Goal: Task Accomplishment & Management: Manage account settings

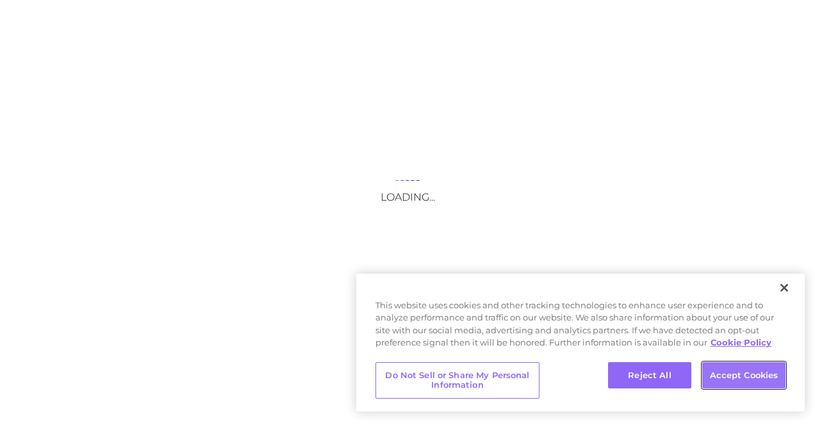
click at [759, 376] on button "Accept Cookies" at bounding box center [743, 375] width 83 height 27
click at [736, 379] on button "Accept Cookies" at bounding box center [743, 375] width 83 height 27
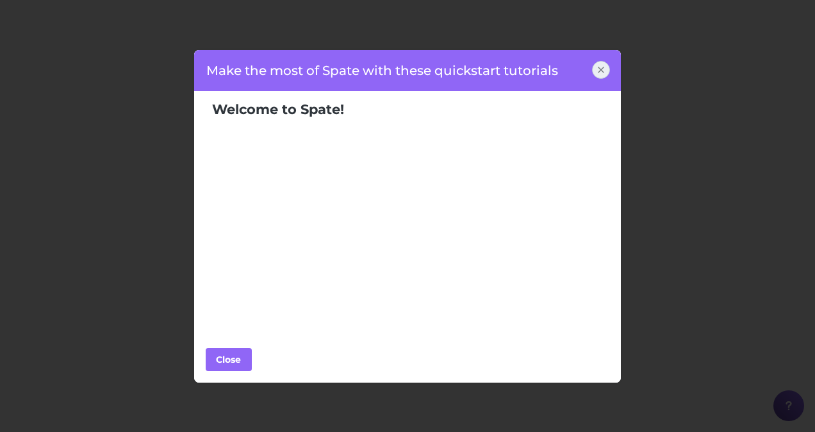
scroll to position [310, 0]
click at [242, 361] on div "Close" at bounding box center [229, 359] width 38 height 19
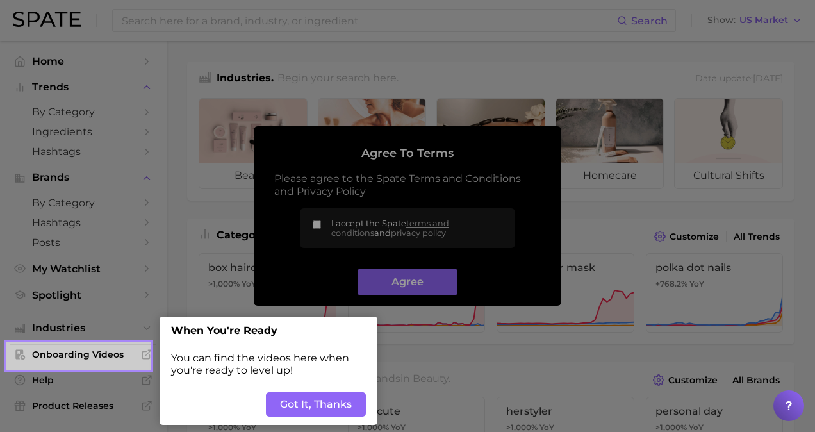
click at [309, 400] on button "Got It, Thanks" at bounding box center [316, 404] width 100 height 24
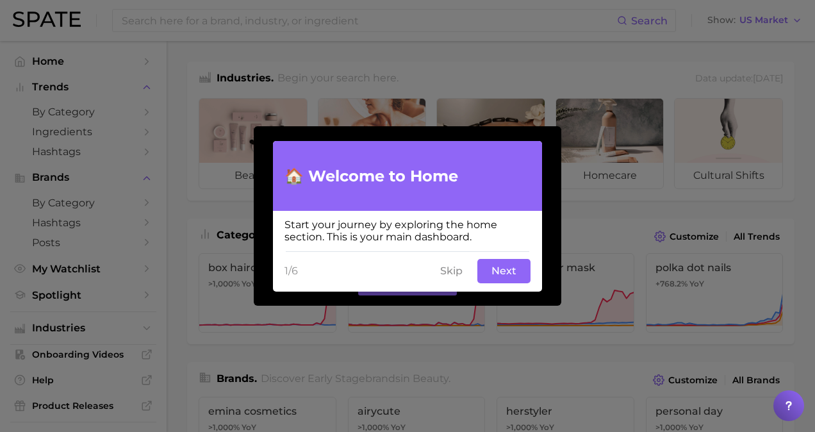
click at [374, 224] on div "Start your journey by exploring the home section. This is your main dashboard." at bounding box center [407, 231] width 269 height 40
drag, startPoint x: 374, startPoint y: 224, endPoint x: 433, endPoint y: 228, distance: 59.7
click at [433, 228] on div "Start your journey by exploring the home section. This is your main dashboard." at bounding box center [407, 231] width 269 height 40
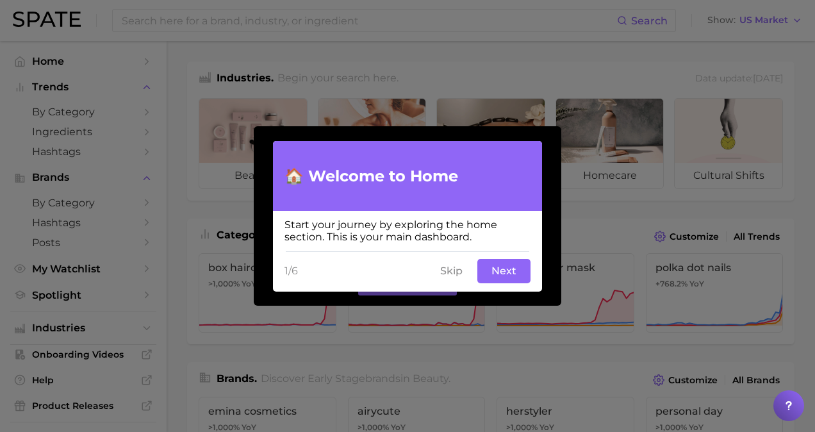
click at [508, 272] on button "Next" at bounding box center [503, 271] width 53 height 24
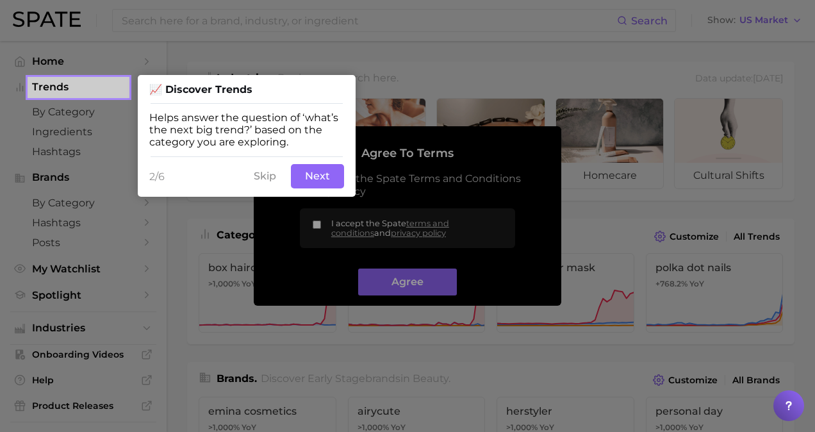
click at [301, 174] on button "Next" at bounding box center [317, 176] width 53 height 24
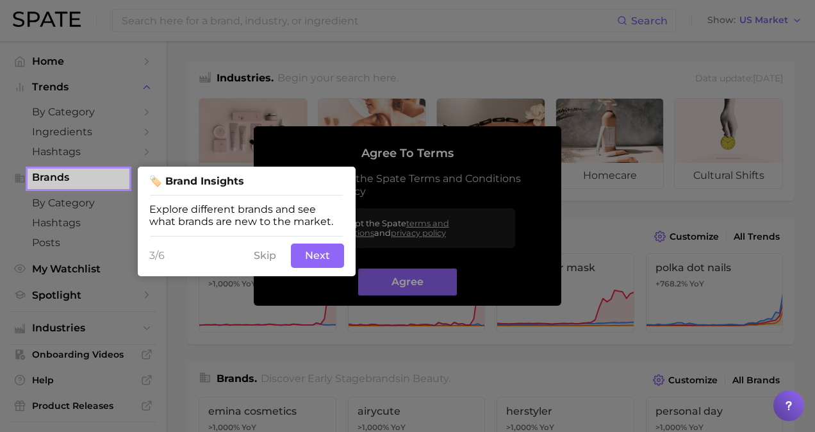
click at [314, 260] on button "Next" at bounding box center [317, 256] width 53 height 24
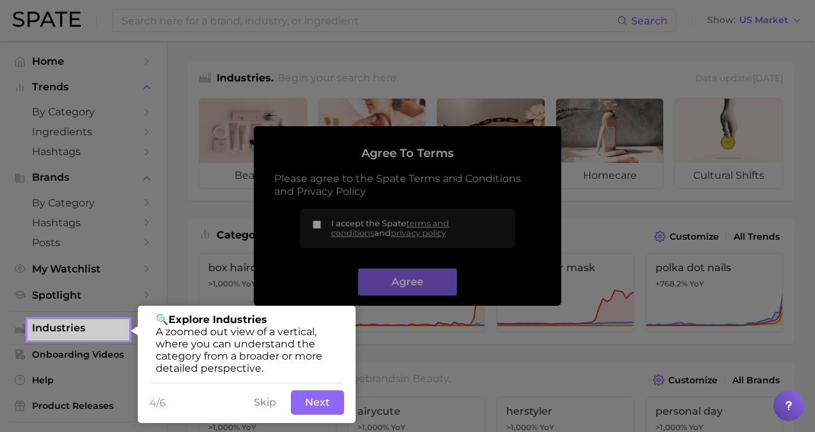
click at [332, 411] on button "Next" at bounding box center [317, 402] width 53 height 24
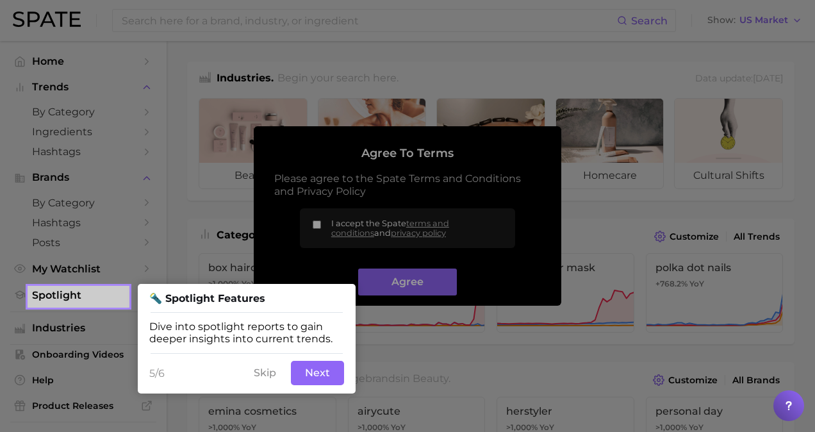
click at [329, 377] on button "Next" at bounding box center [317, 373] width 53 height 24
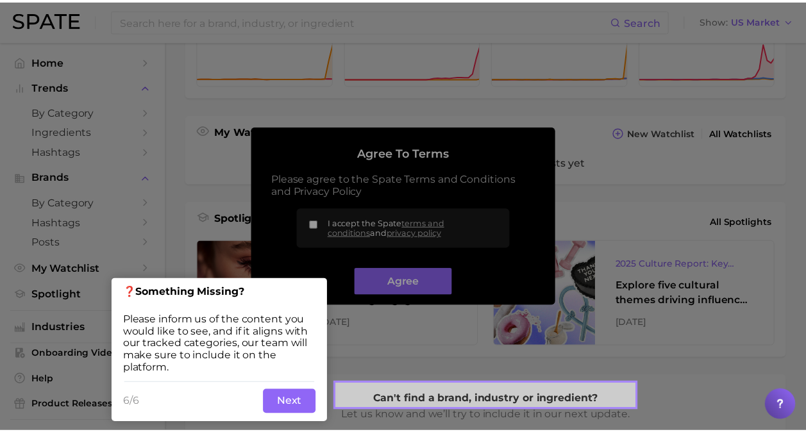
scroll to position [396, 0]
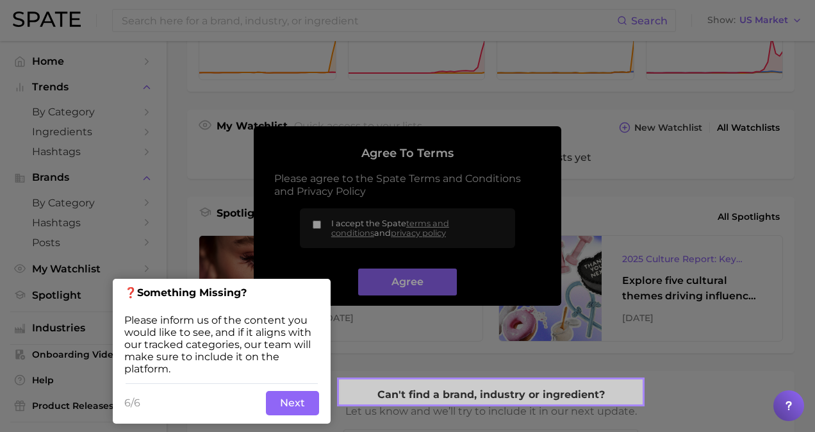
drag, startPoint x: 289, startPoint y: 408, endPoint x: 335, endPoint y: 282, distance: 133.6
click at [289, 405] on button "Next" at bounding box center [292, 403] width 53 height 24
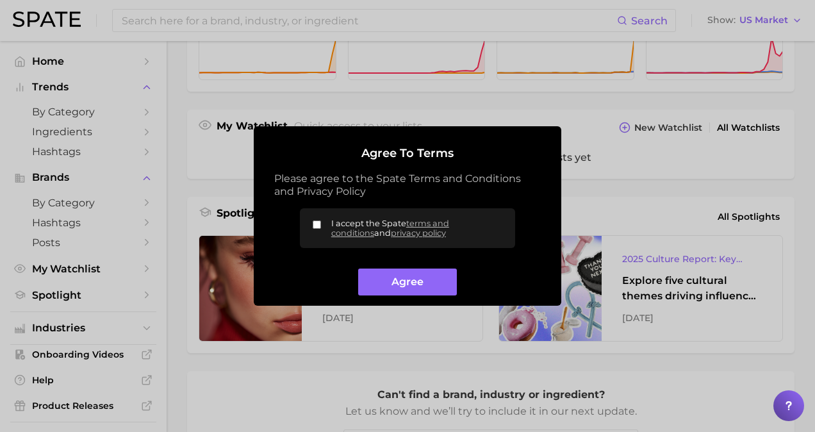
click at [312, 224] on label "I accept the Spate terms and conditions and privacy policy" at bounding box center [407, 228] width 215 height 40
click at [313, 224] on input "I accept the Spate terms and conditions and privacy policy" at bounding box center [317, 224] width 8 height 8
checkbox input "true"
click at [406, 285] on button "Agree" at bounding box center [407, 283] width 98 height 28
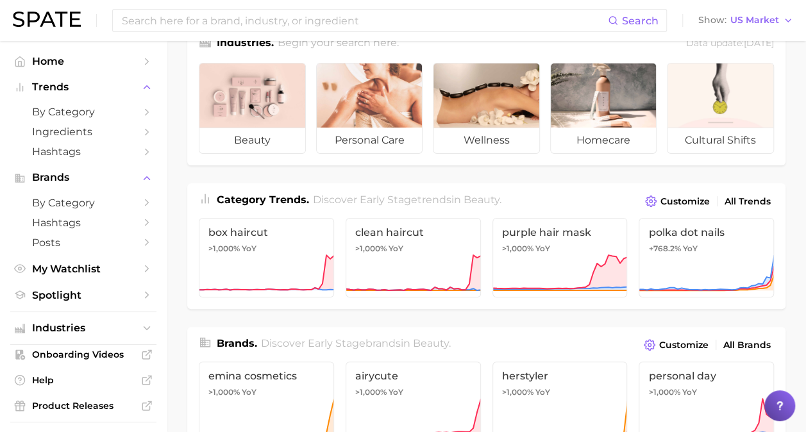
scroll to position [0, 0]
